Goal: Navigation & Orientation: Find specific page/section

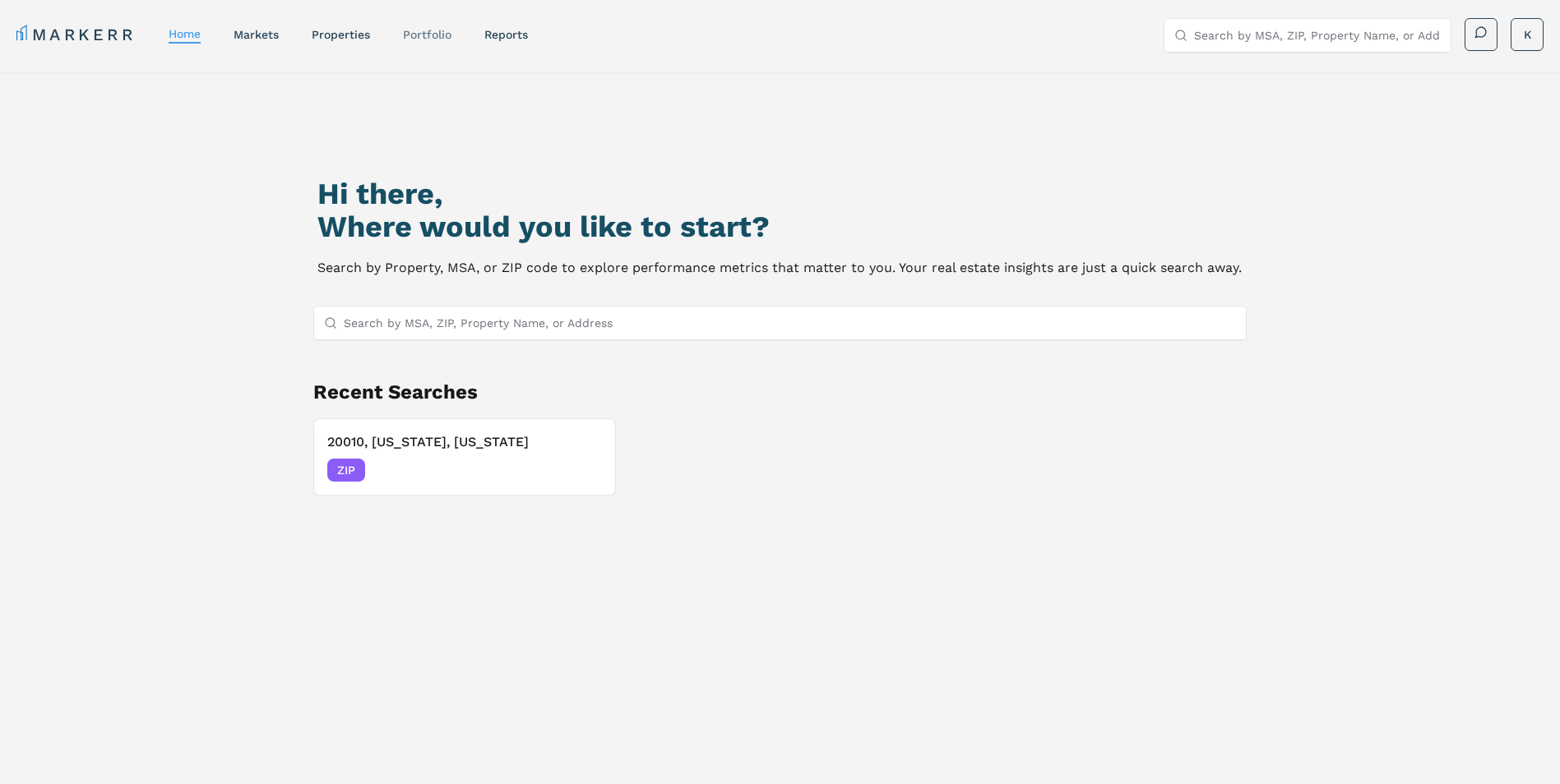
click at [430, 31] on link "Portfolio" at bounding box center [427, 34] width 49 height 13
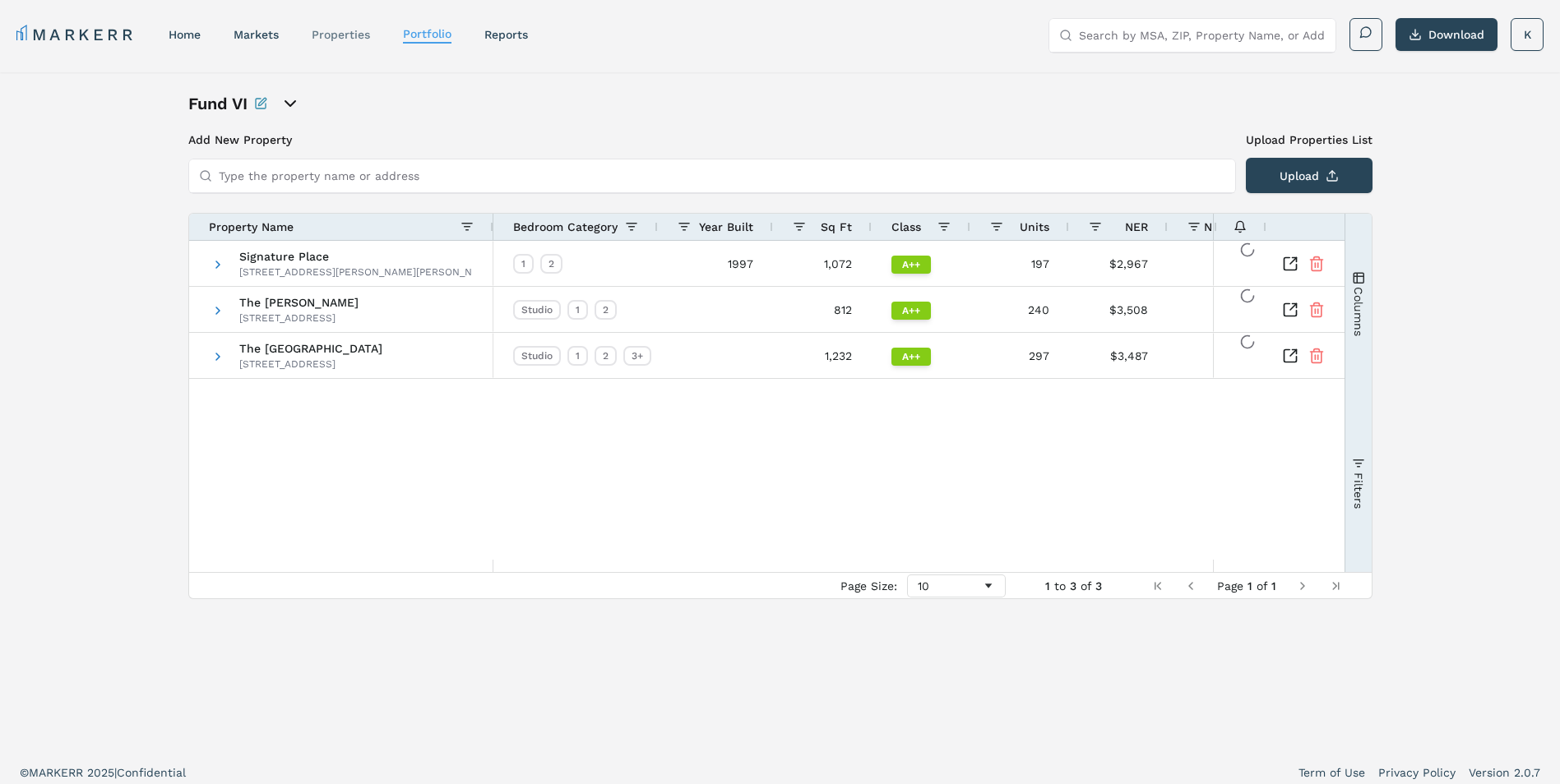
click at [349, 31] on link "properties" at bounding box center [341, 34] width 58 height 13
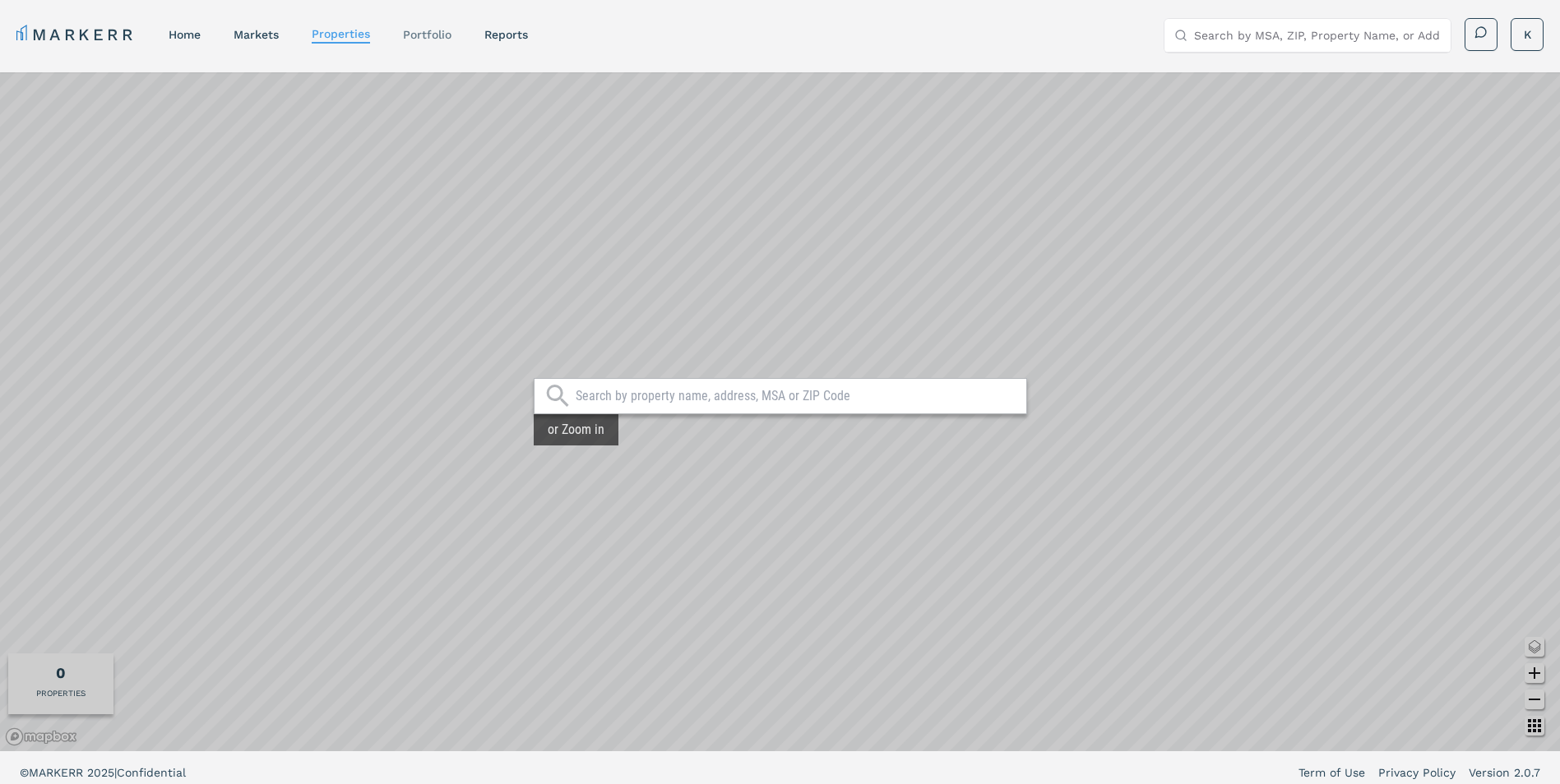
click at [432, 38] on link "Portfolio" at bounding box center [427, 34] width 49 height 13
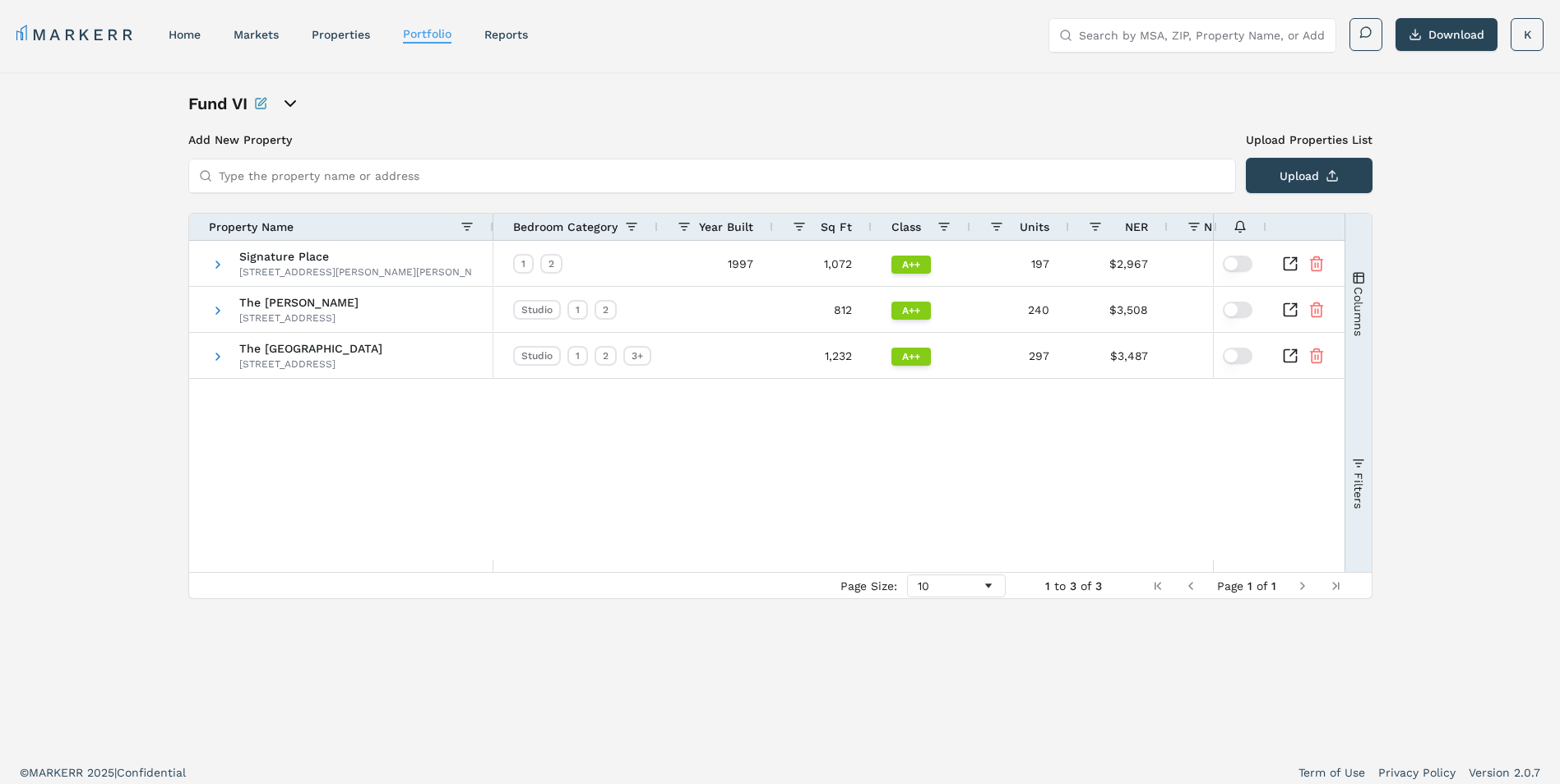
click at [287, 105] on icon "open portfolio options" at bounding box center [290, 103] width 20 height 20
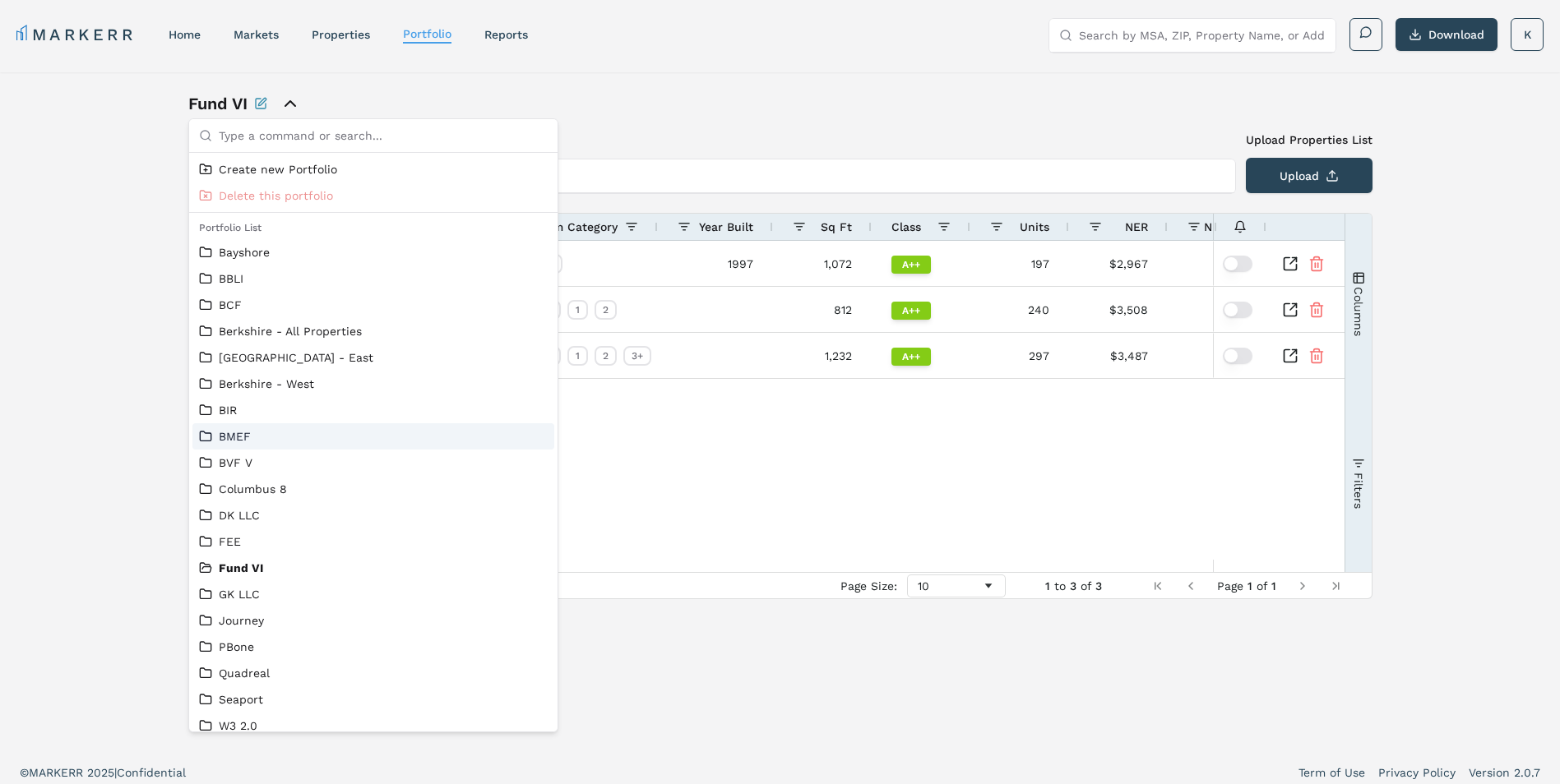
click at [231, 438] on link "BMEF" at bounding box center [373, 436] width 349 height 16
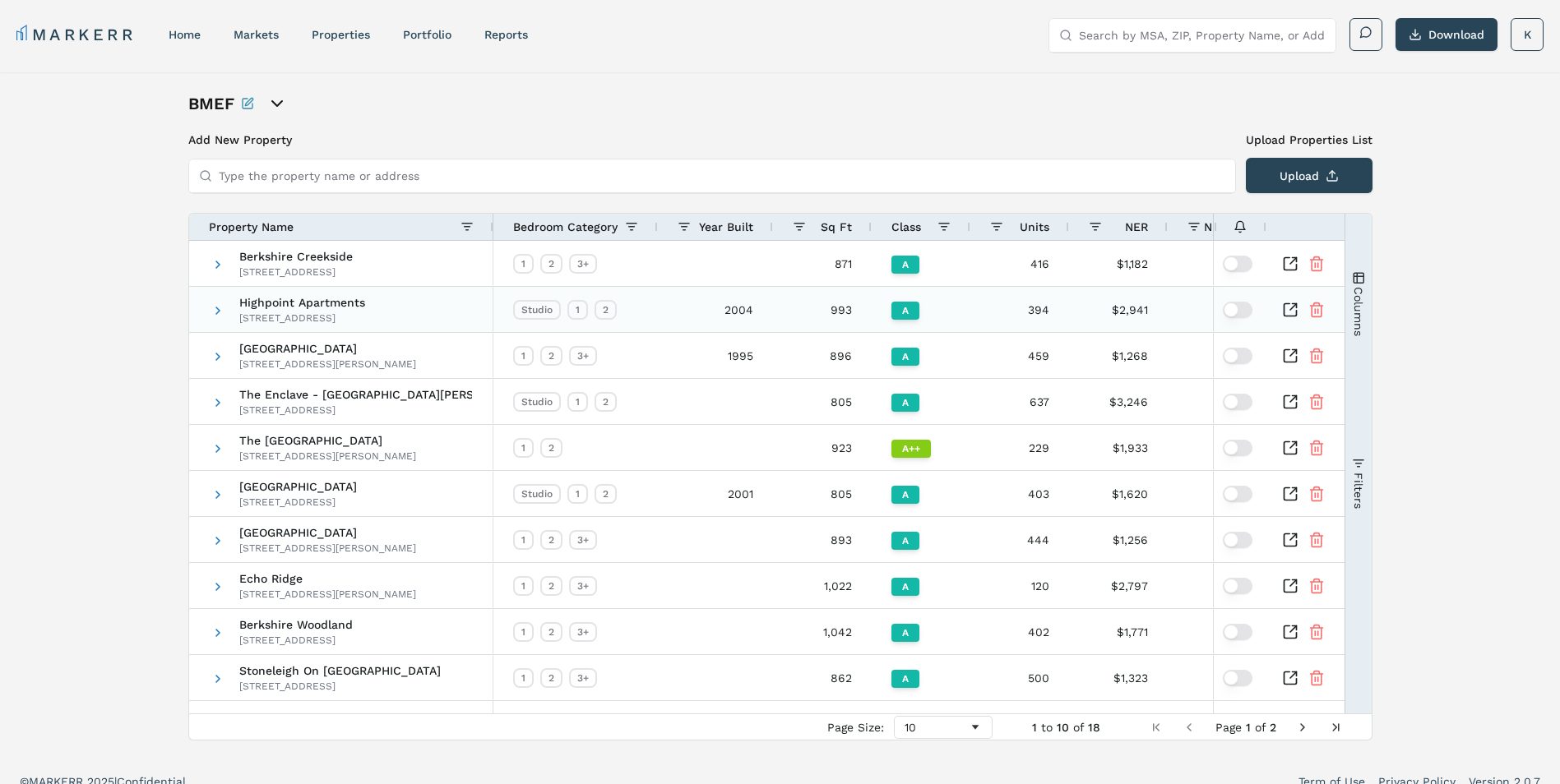
click at [296, 314] on div "[STREET_ADDRESS]" at bounding box center [302, 318] width 126 height 13
click at [211, 312] on span at bounding box center [217, 311] width 13 height 13
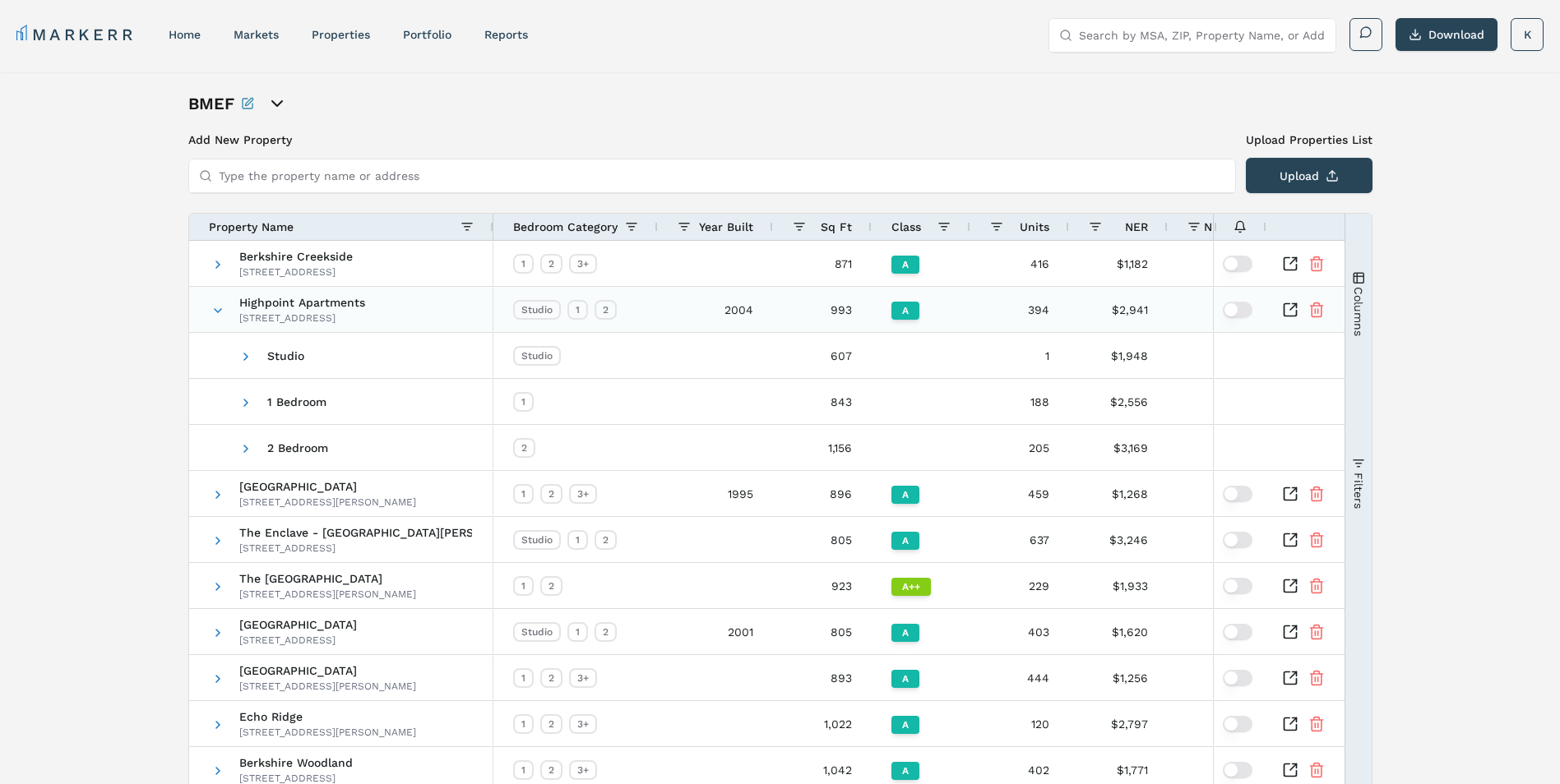
click at [1284, 307] on icon "Inspect Comparable" at bounding box center [1290, 310] width 13 height 13
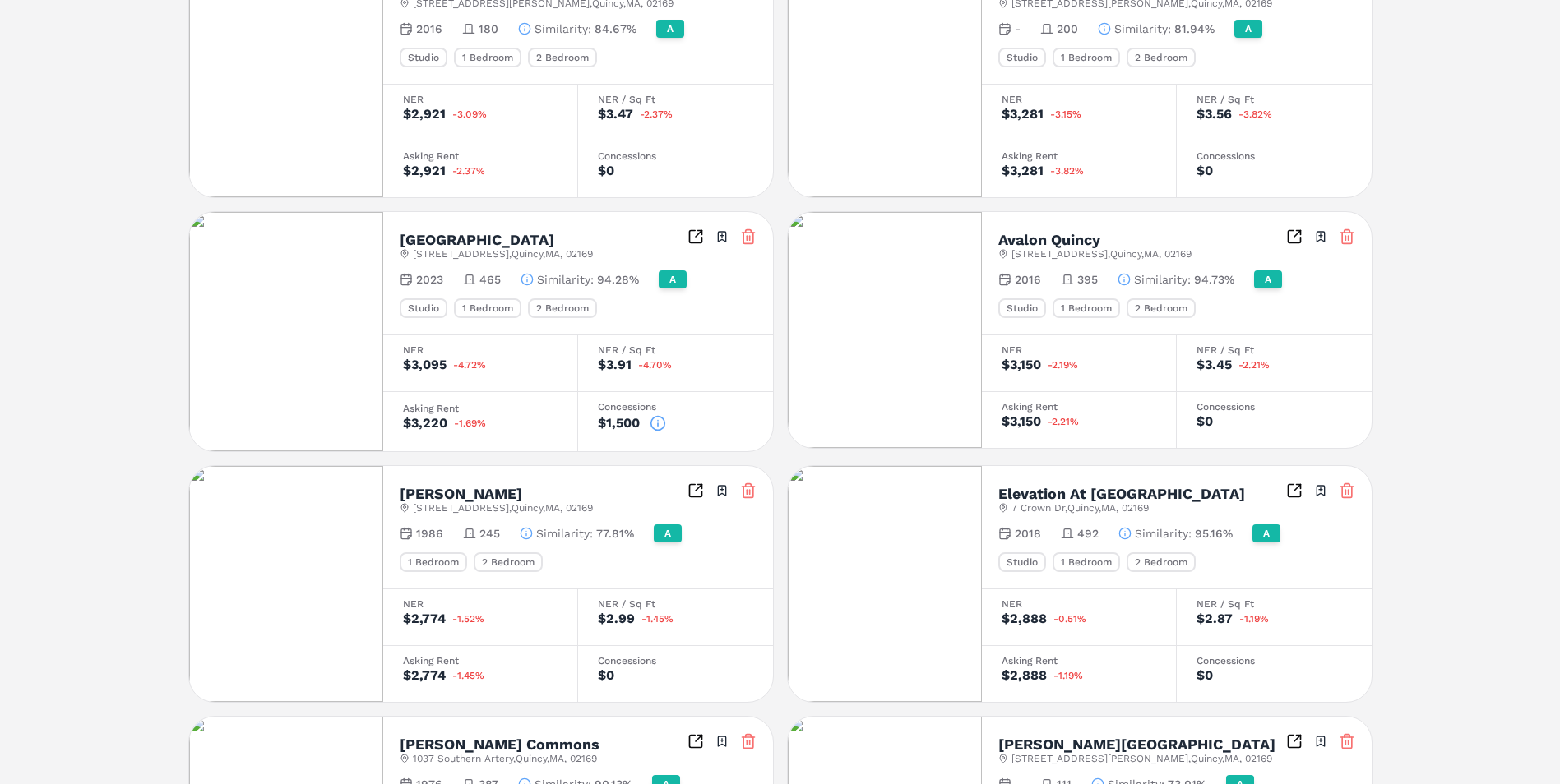
scroll to position [686, 0]
